Goal: Transaction & Acquisition: Purchase product/service

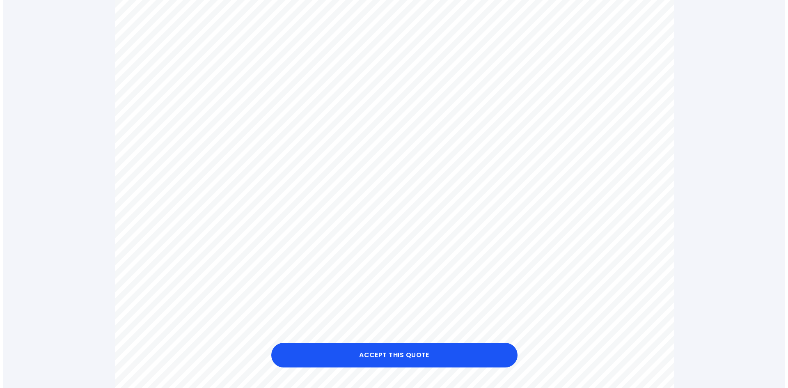
scroll to position [369, 0]
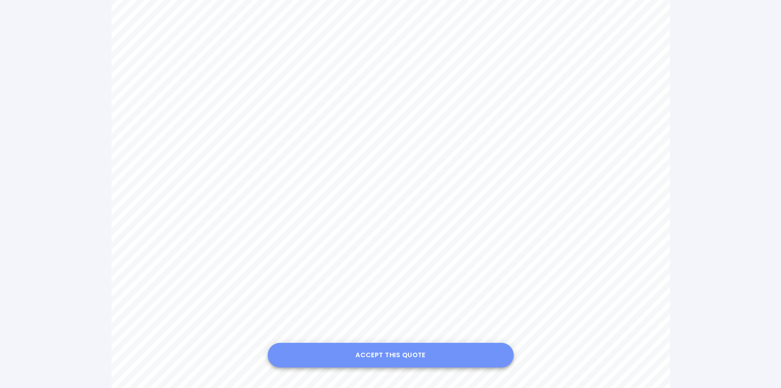
click at [393, 353] on button "Accept this Quote" at bounding box center [391, 354] width 246 height 25
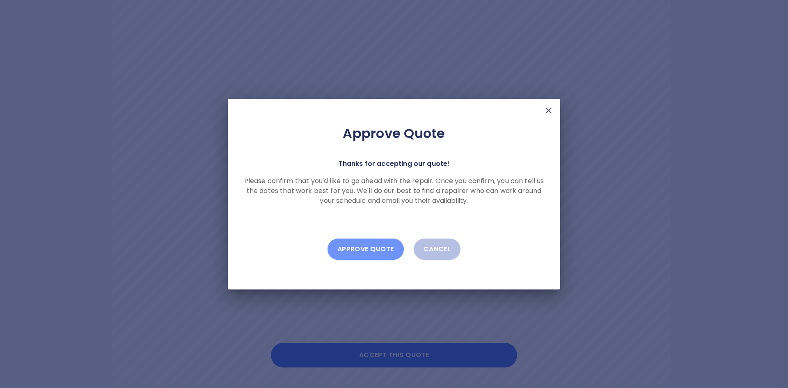
click at [363, 253] on button "Approve Quote" at bounding box center [365, 248] width 76 height 21
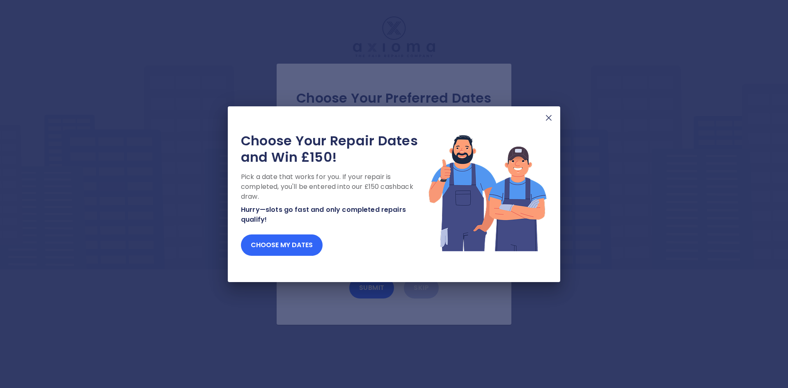
click at [292, 244] on button "Choose my dates" at bounding box center [282, 244] width 82 height 21
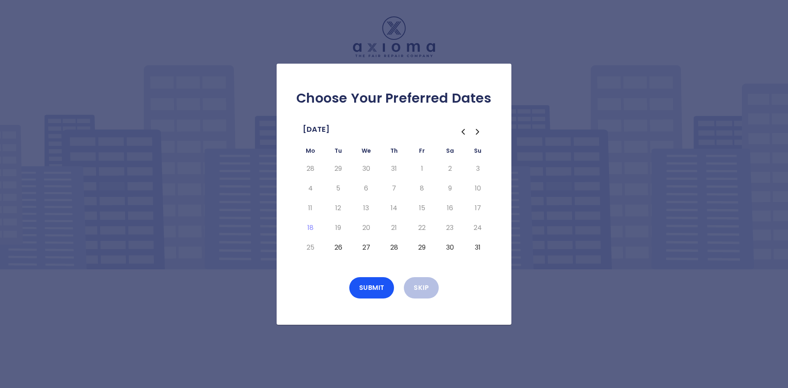
click at [339, 247] on button "26" at bounding box center [338, 247] width 15 height 13
click at [366, 247] on button "27" at bounding box center [365, 247] width 15 height 13
click at [368, 285] on button "Submit" at bounding box center [371, 287] width 45 height 21
